Goal: Information Seeking & Learning: Learn about a topic

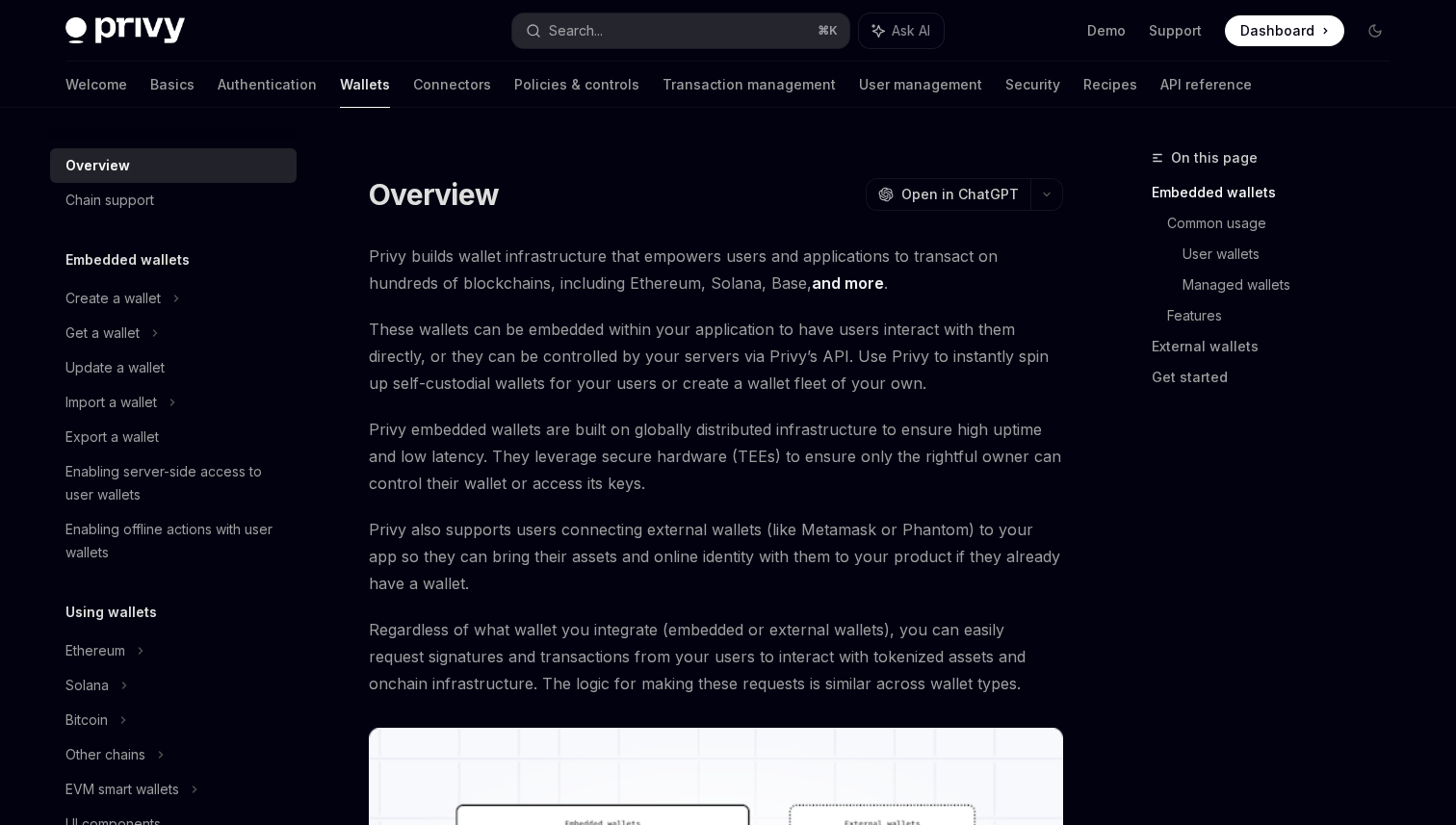
click at [134, 159] on div "Overview" at bounding box center [176, 165] width 220 height 23
type textarea "*"
click at [658, 34] on button "Search... ⌘ K" at bounding box center [680, 30] width 337 height 35
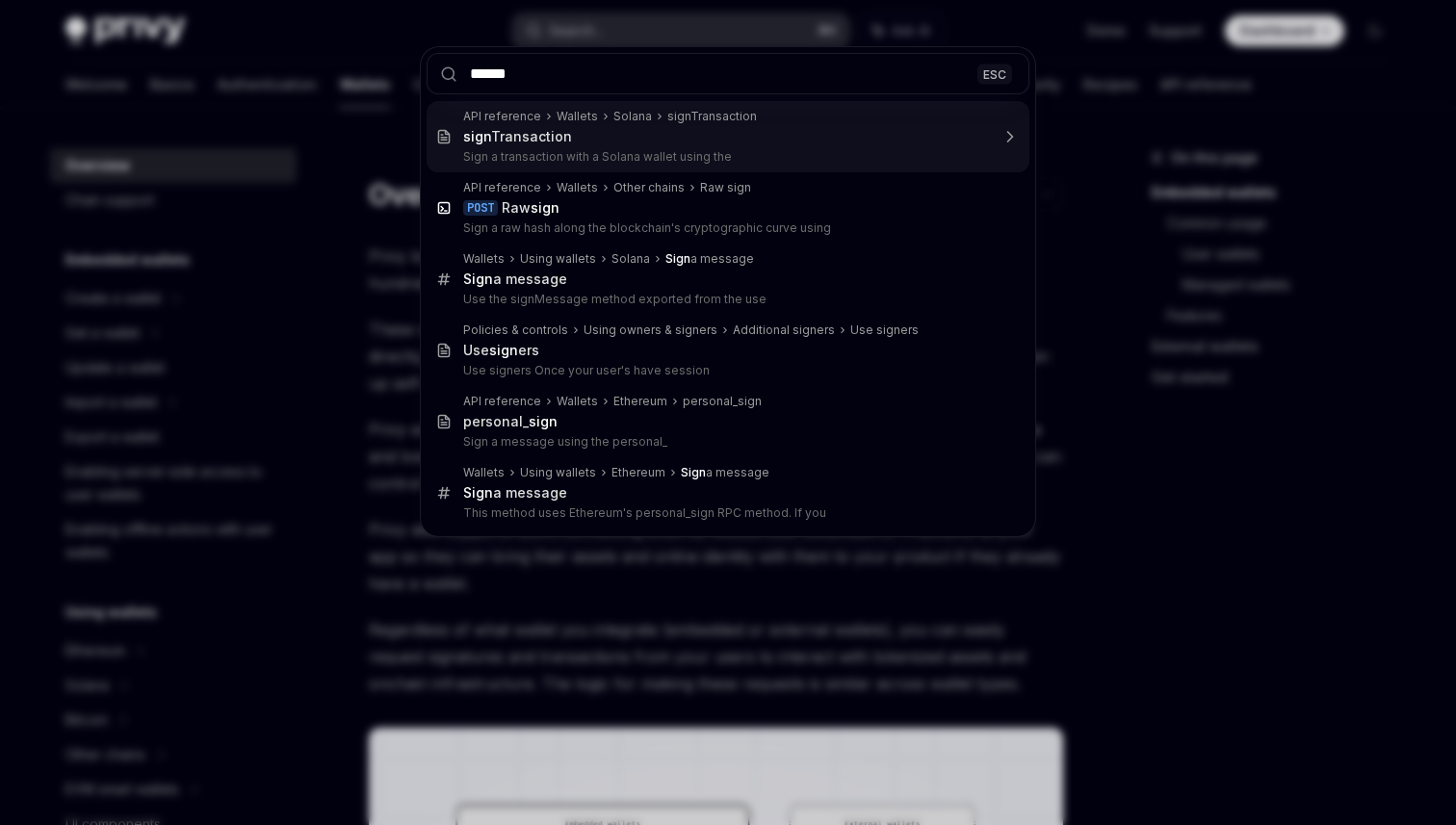
type input "*******"
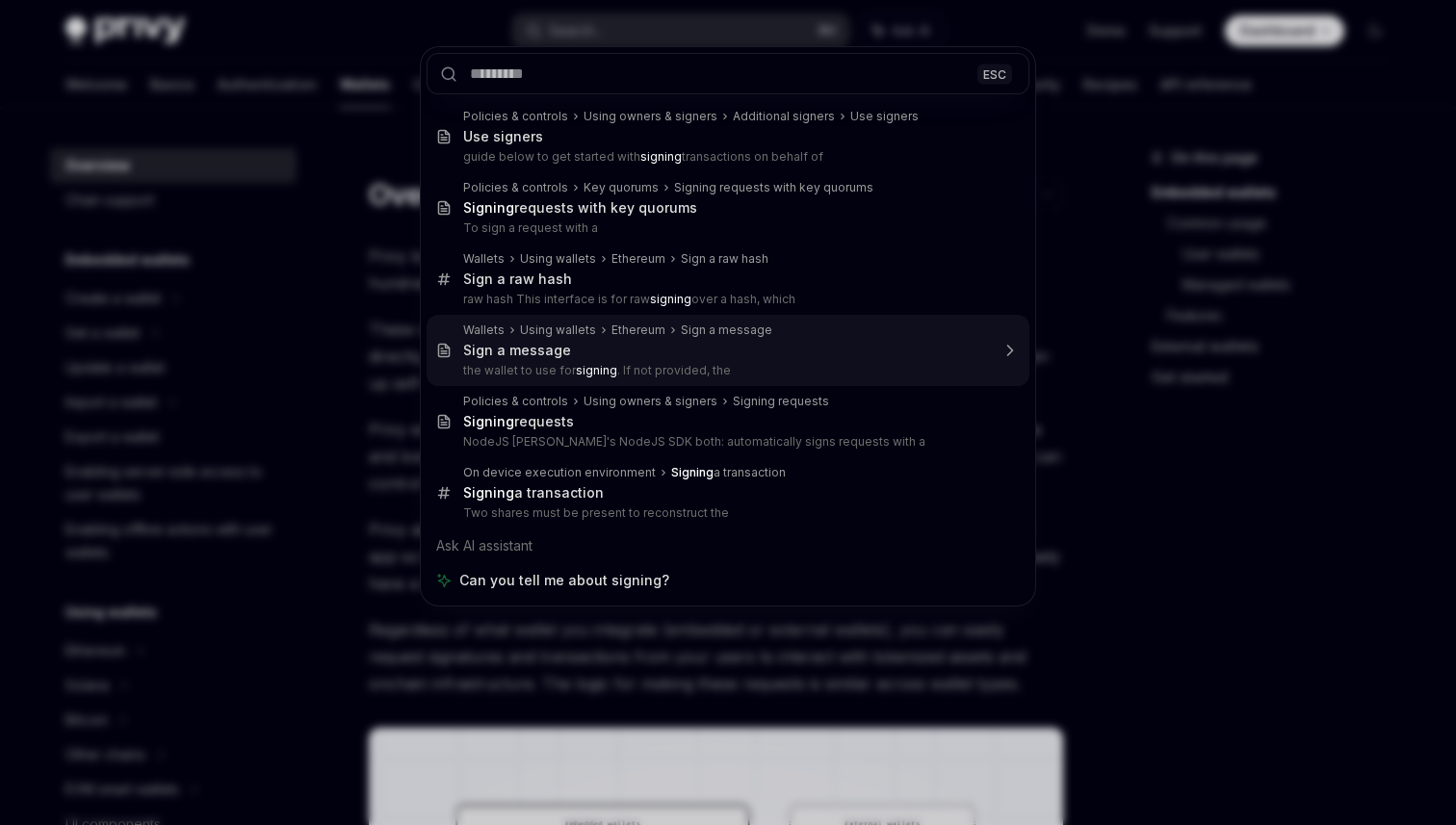
type textarea "*"
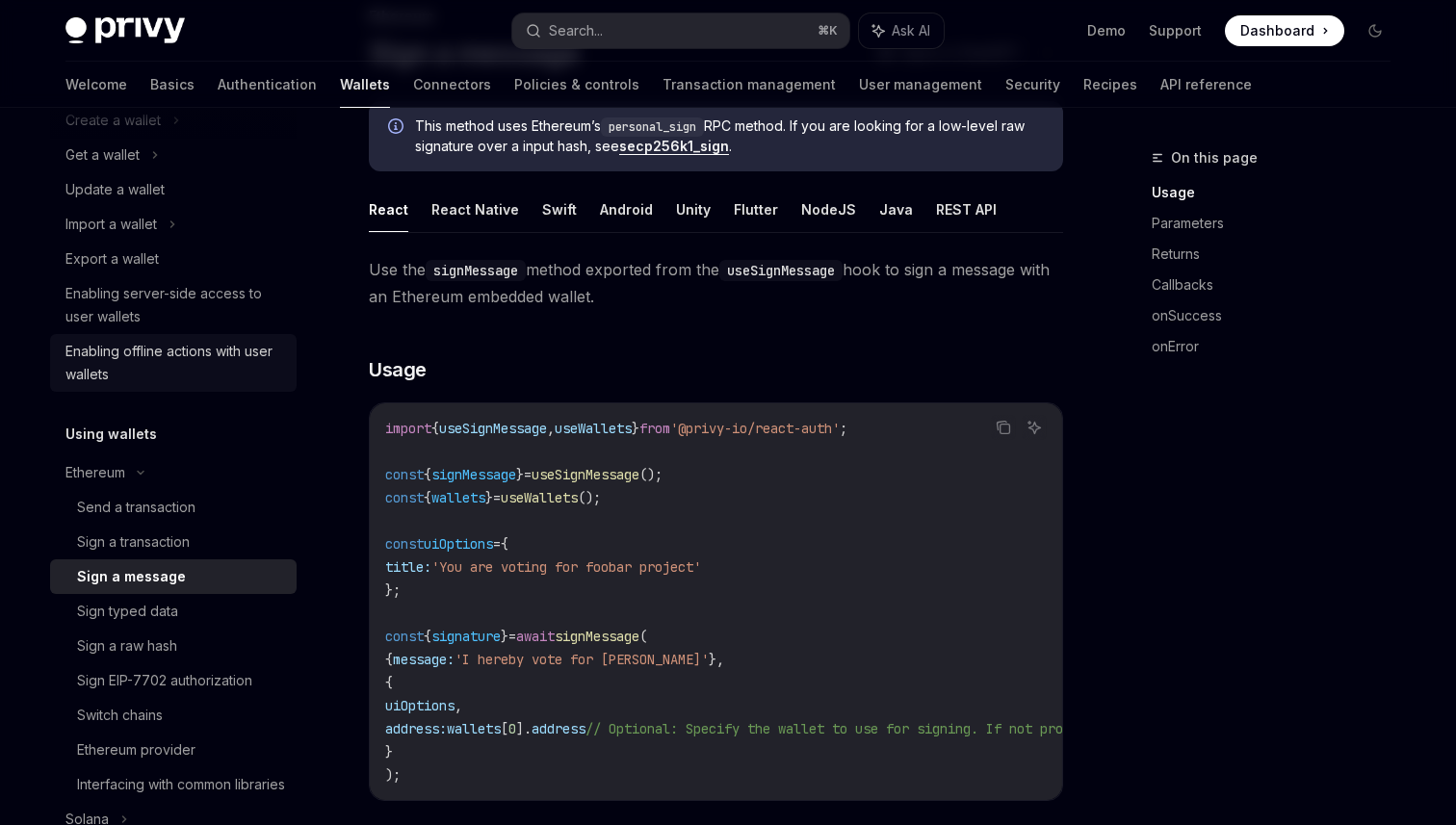
scroll to position [189, 0]
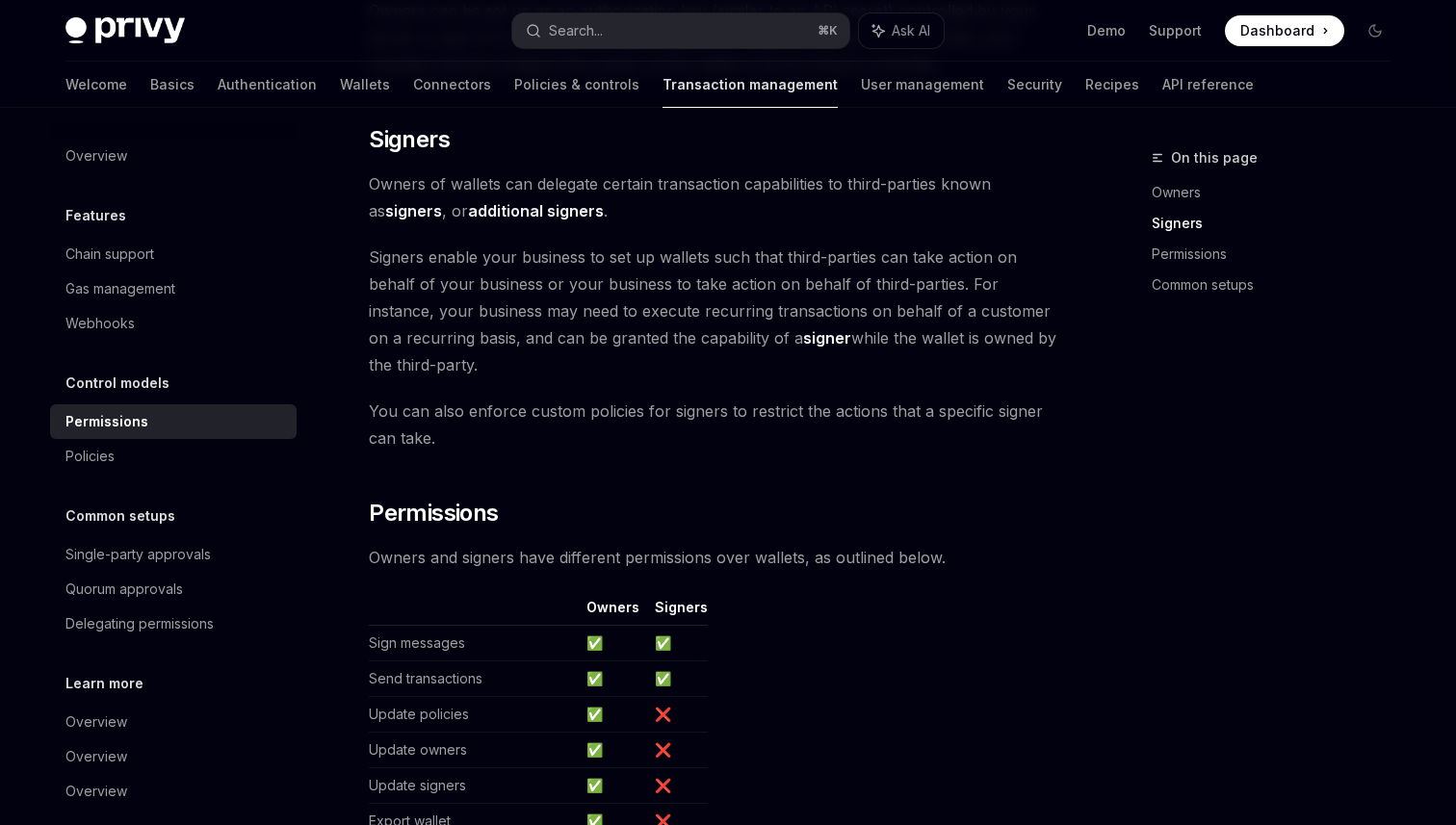
scroll to position [681, 0]
